Goal: Transaction & Acquisition: Obtain resource

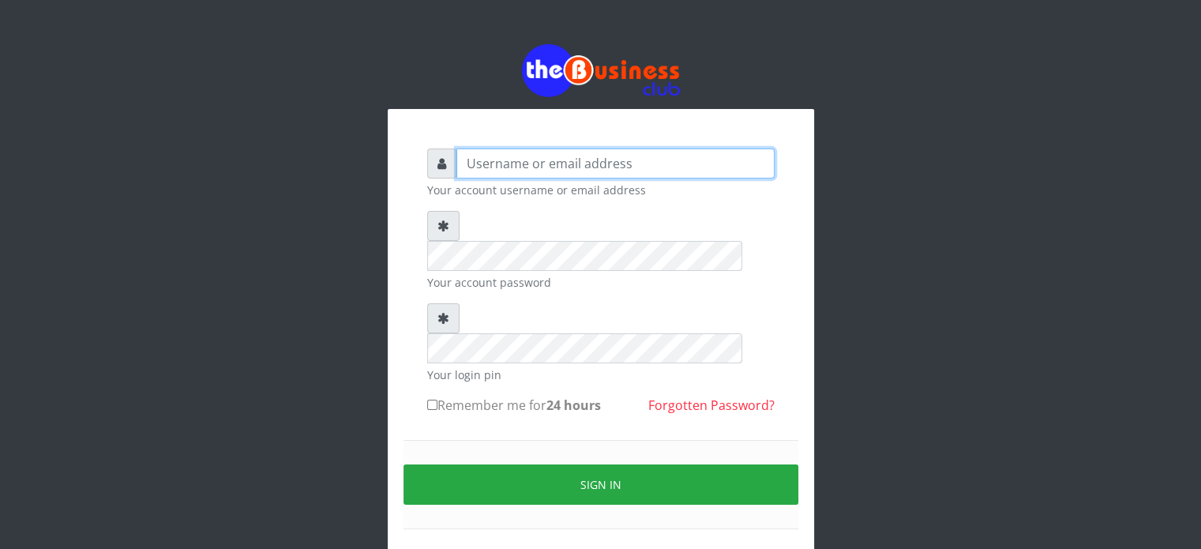
click at [522, 163] on input "text" at bounding box center [615, 163] width 318 height 30
type input "[EMAIL_ADDRESS][DOMAIN_NAME]"
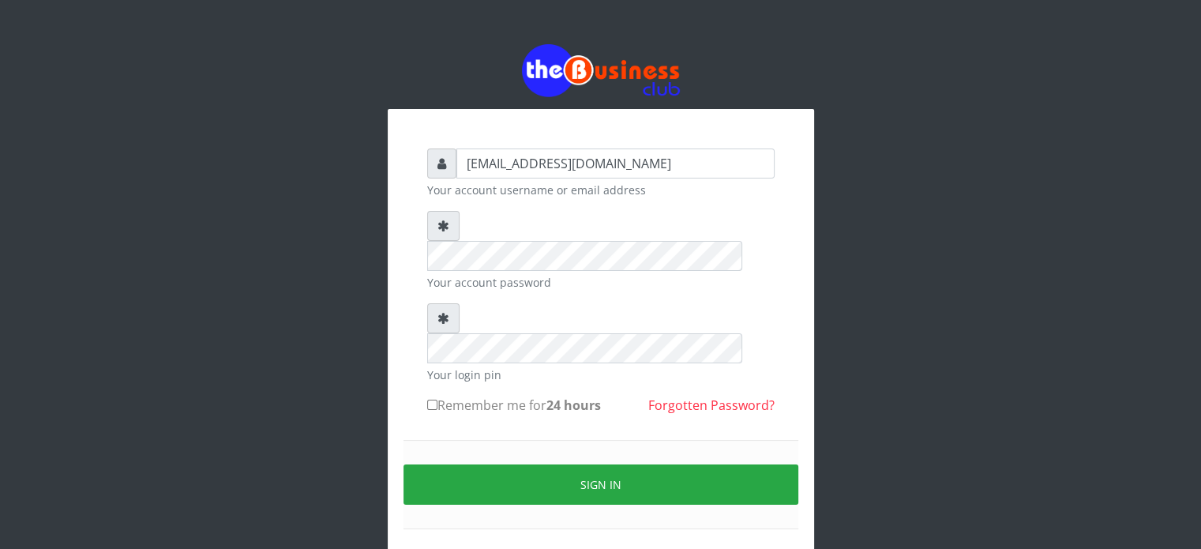
click at [482, 395] on label "Remember me for 24 hours" at bounding box center [514, 404] width 174 height 19
click at [437, 399] on input "Remember me for 24 hours" at bounding box center [432, 404] width 10 height 10
checkbox input "true"
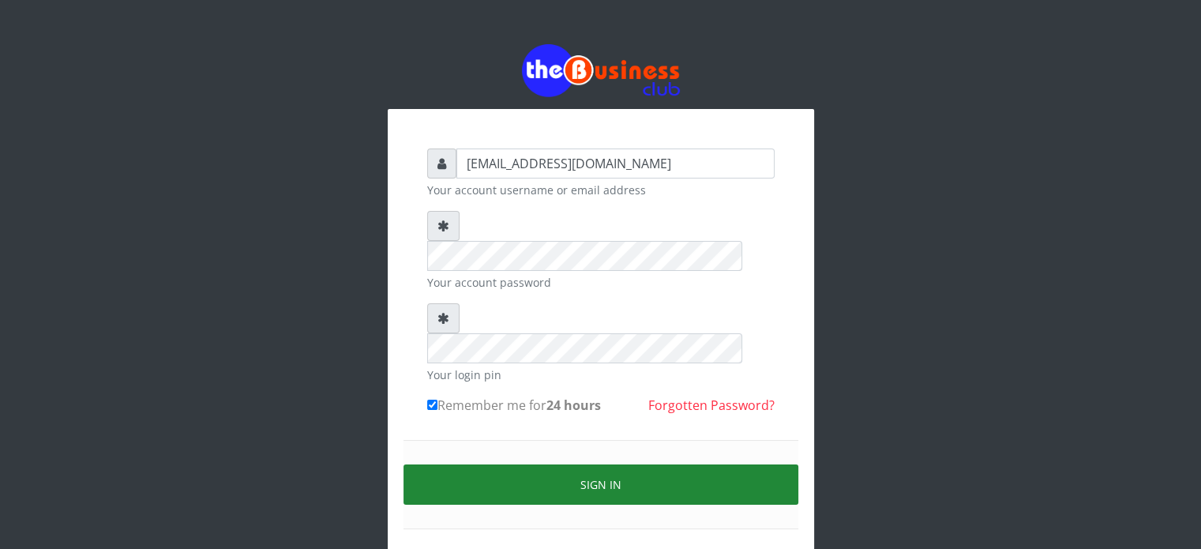
click at [617, 464] on button "Sign in" at bounding box center [600, 484] width 395 height 40
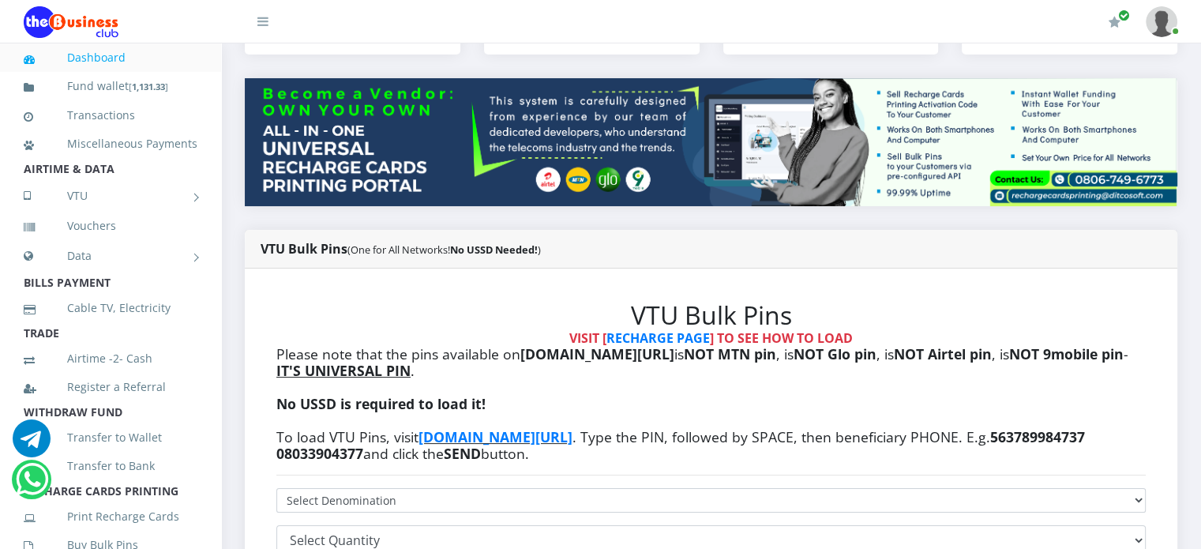
scroll to position [469, 0]
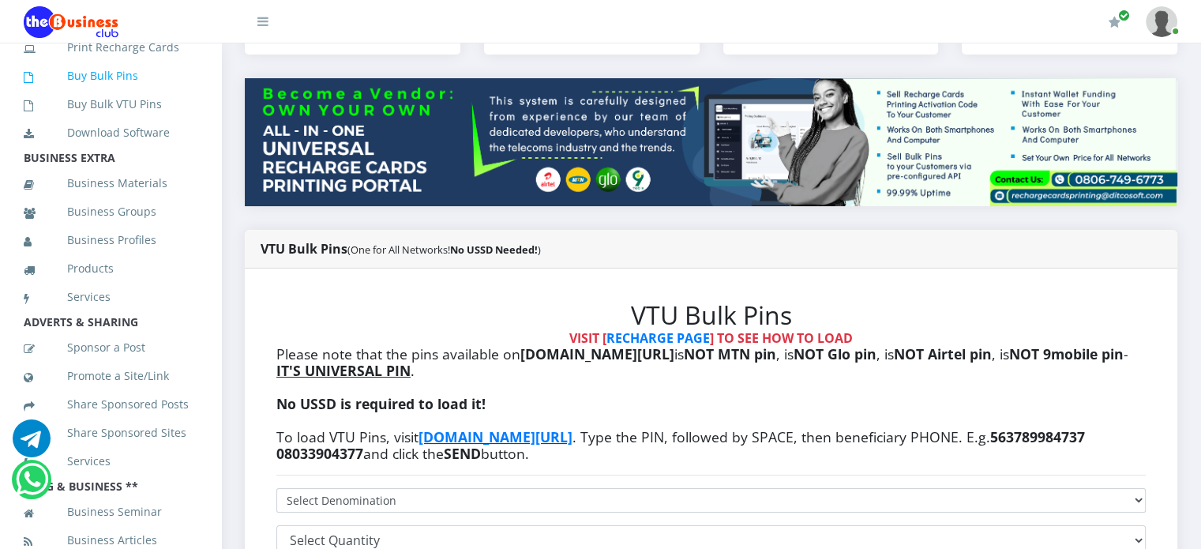
click at [117, 94] on link "Buy Bulk Pins" at bounding box center [111, 76] width 174 height 36
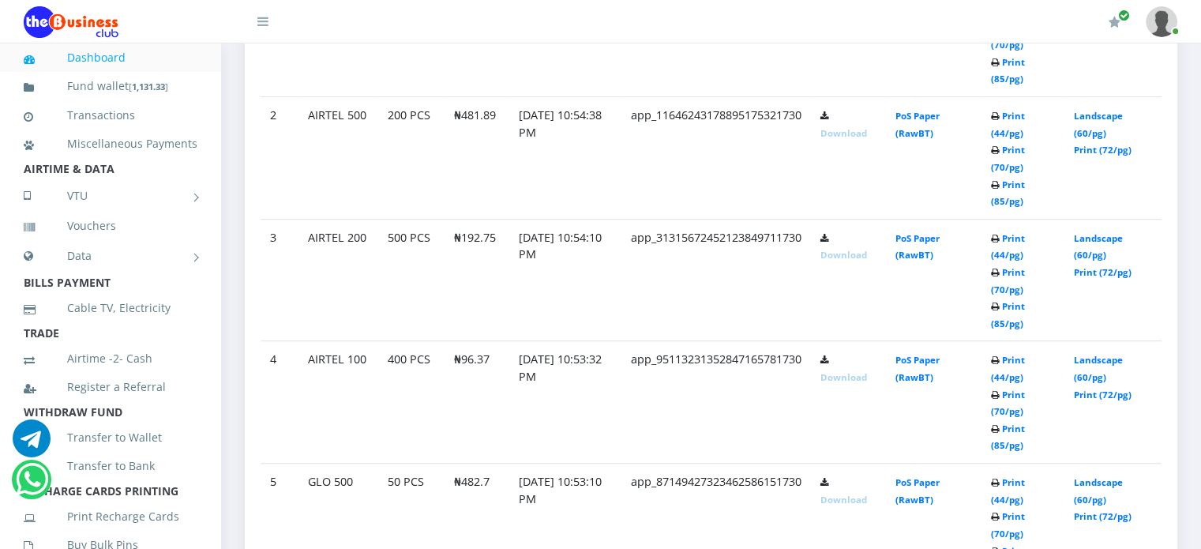
scroll to position [494, 0]
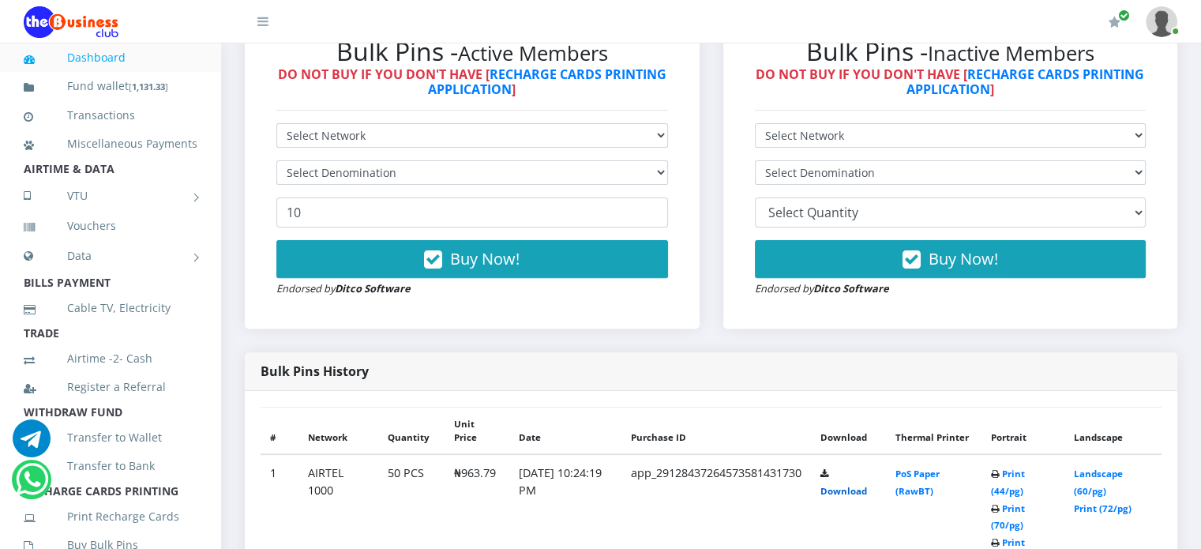
click at [865, 485] on link "Download" at bounding box center [843, 491] width 47 height 12
